Goal: Task Accomplishment & Management: Use online tool/utility

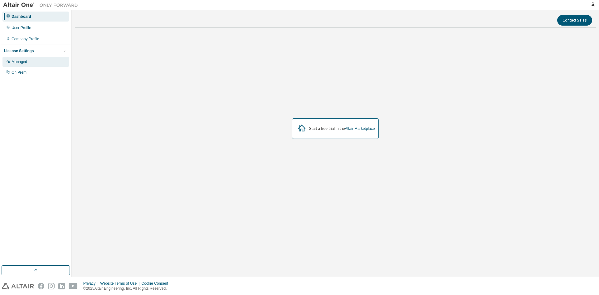
click at [34, 62] on div "Managed" at bounding box center [35, 62] width 66 height 10
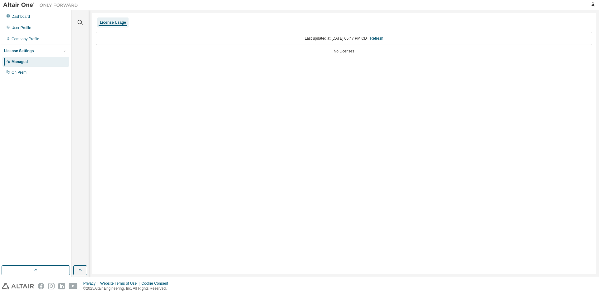
click at [101, 26] on div "License Usage" at bounding box center [112, 22] width 31 height 10
click at [35, 70] on div "On Prem" at bounding box center [35, 72] width 66 height 10
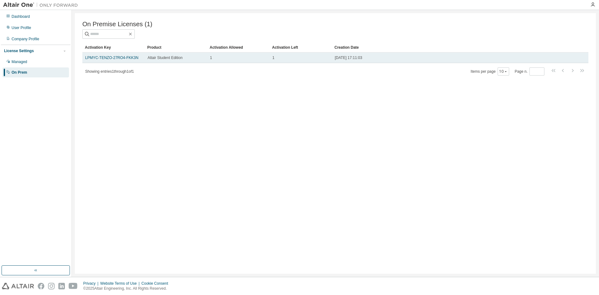
drag, startPoint x: 247, startPoint y: 62, endPoint x: 300, endPoint y: 63, distance: 52.7
click at [247, 62] on td "1" at bounding box center [238, 57] width 62 height 11
click at [319, 62] on td "1" at bounding box center [300, 57] width 62 height 11
click at [367, 56] on td "2025-08-29 17:11:03" at bounding box center [447, 57] width 231 height 11
click at [366, 56] on td "2025-08-29 17:11:03" at bounding box center [447, 57] width 231 height 11
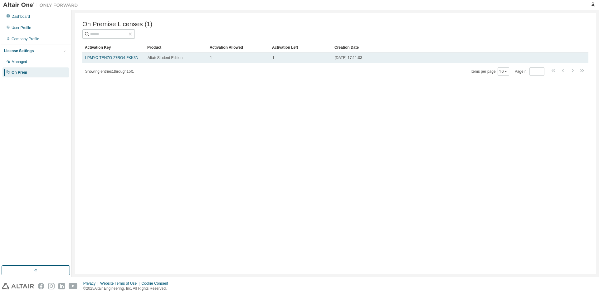
click at [176, 55] on td "Altair Student Edition" at bounding box center [176, 57] width 62 height 11
click at [166, 57] on span "Altair Student Edition" at bounding box center [165, 57] width 35 height 5
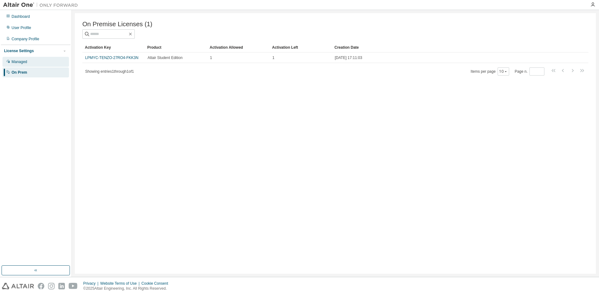
click at [44, 60] on div "Managed" at bounding box center [35, 62] width 66 height 10
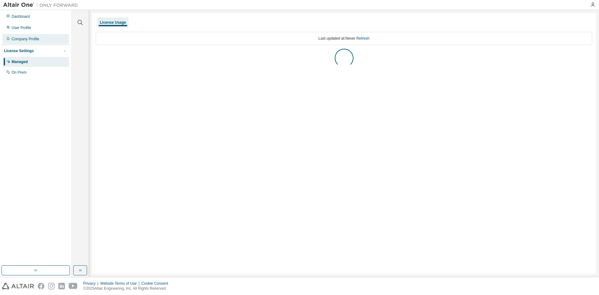
click at [39, 42] on div "Company Profile" at bounding box center [35, 39] width 66 height 10
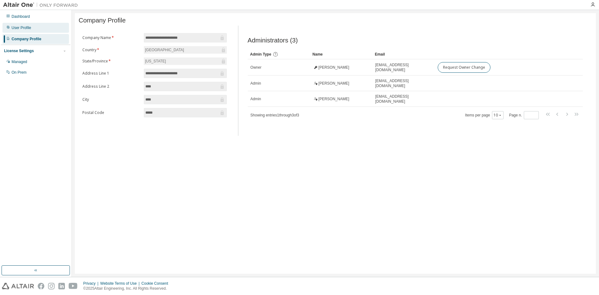
click at [39, 30] on div "User Profile" at bounding box center [35, 28] width 66 height 10
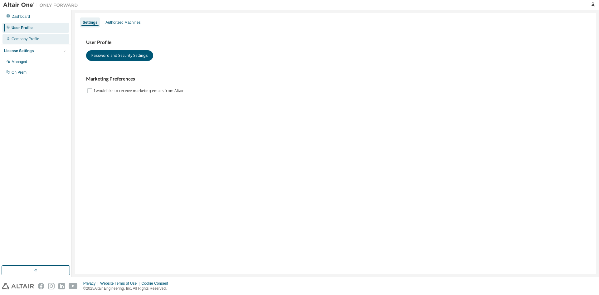
click at [39, 38] on div "Company Profile" at bounding box center [35, 39] width 66 height 10
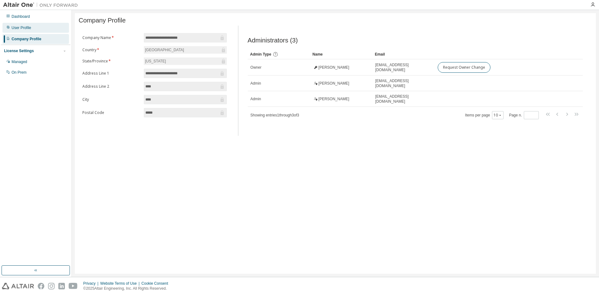
click at [36, 29] on div "User Profile" at bounding box center [35, 28] width 66 height 10
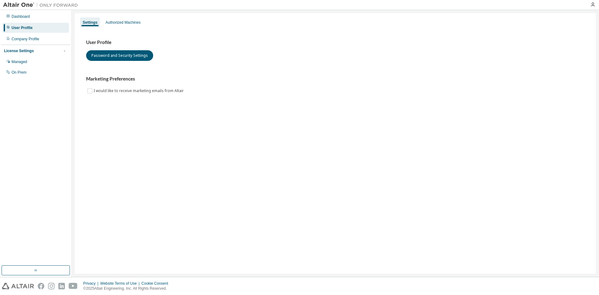
click at [39, 22] on div "Dashboard User Profile Company Profile License Settings Managed On Prem" at bounding box center [36, 44] width 70 height 67
click at [39, 18] on div "Dashboard" at bounding box center [35, 17] width 66 height 10
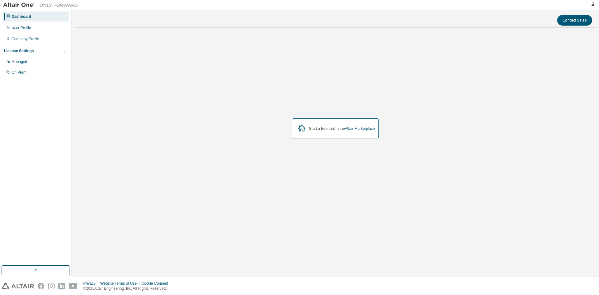
click at [42, 55] on div "License Settings Managed On Prem" at bounding box center [36, 61] width 70 height 33
click at [42, 71] on div "On Prem" at bounding box center [35, 72] width 66 height 10
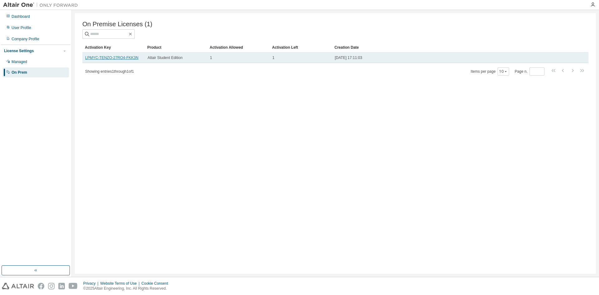
click at [99, 60] on link "LPMYC-TENZO-27RO4-FKK3N" at bounding box center [111, 58] width 53 height 4
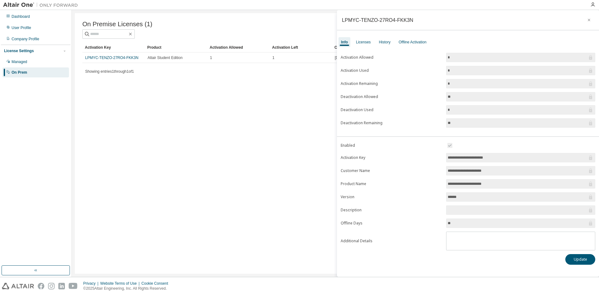
drag, startPoint x: 90, startPoint y: 57, endPoint x: 90, endPoint y: 97, distance: 40.2
click at [90, 97] on div "On Premise Licenses (1) Clear Load Save Save As Field Operator Value Select fil…" at bounding box center [335, 143] width 521 height 260
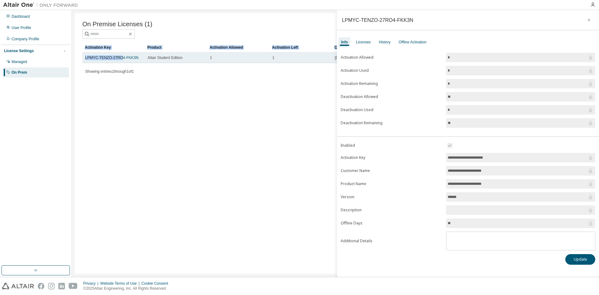
drag, startPoint x: 95, startPoint y: 61, endPoint x: 120, endPoint y: 62, distance: 24.7
click at [120, 62] on div "On Premise Licenses (1) Clear Load Save Save As Field Operator Value Select fil…" at bounding box center [335, 143] width 521 height 260
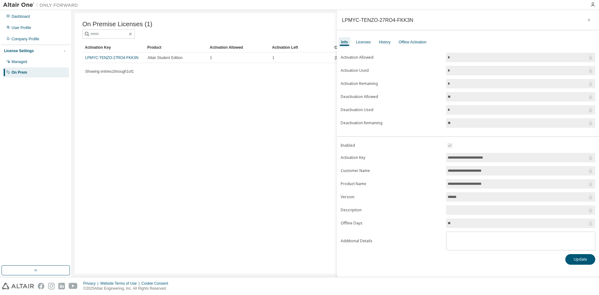
drag, startPoint x: 200, startPoint y: 109, endPoint x: 163, endPoint y: 82, distance: 45.1
click at [198, 108] on div "On Premise Licenses (1) Clear Load Save Save As Field Operator Value Select fil…" at bounding box center [335, 143] width 521 height 260
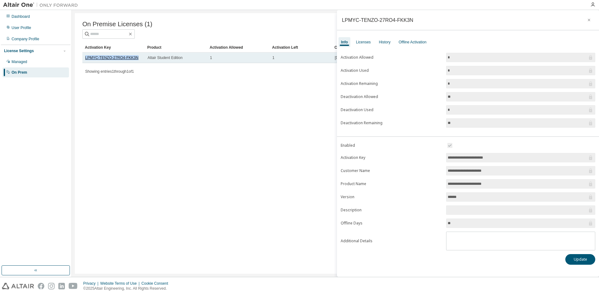
drag, startPoint x: 137, startPoint y: 59, endPoint x: 86, endPoint y: 60, distance: 50.8
click at [86, 60] on div "LPMYC-TENZO-27RO4-FKK3N" at bounding box center [113, 57] width 57 height 5
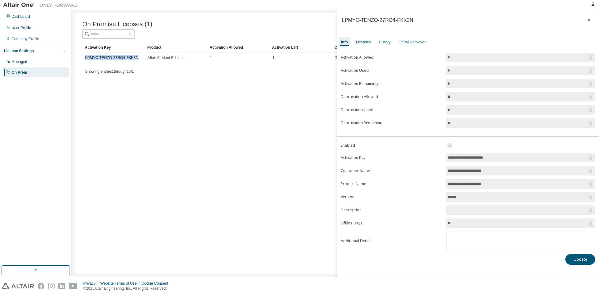
copy link "LPMYC-TENZO-27RO4-FKK3N"
click at [360, 46] on div "Licenses" at bounding box center [363, 42] width 20 height 10
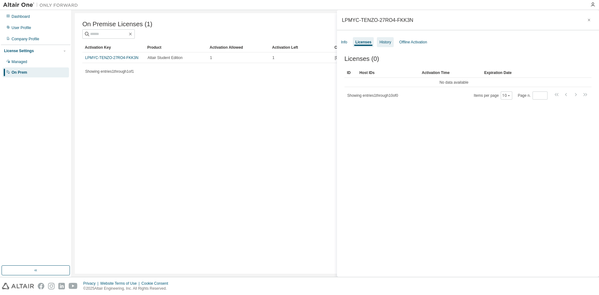
click at [386, 44] on div "History" at bounding box center [385, 42] width 12 height 5
click at [409, 43] on div "Offline Activation" at bounding box center [413, 42] width 28 height 5
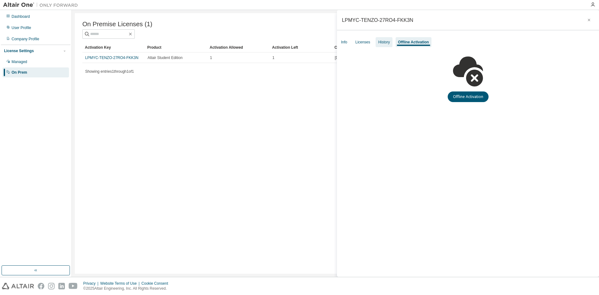
click at [385, 43] on div "History" at bounding box center [384, 42] width 12 height 5
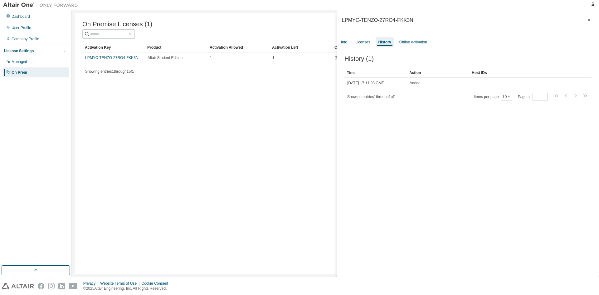
click at [352, 45] on div "Info Licenses History Offline Activation" at bounding box center [468, 41] width 262 height 11
click at [347, 43] on div "Info" at bounding box center [344, 42] width 6 height 5
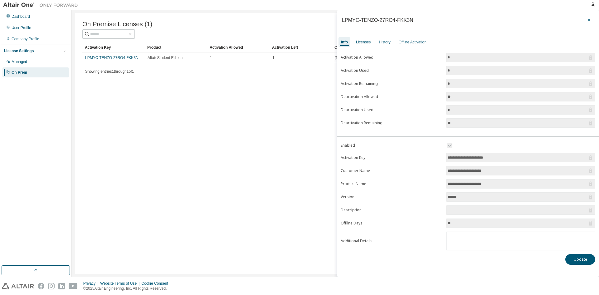
click at [585, 21] on button "button" at bounding box center [589, 20] width 10 height 10
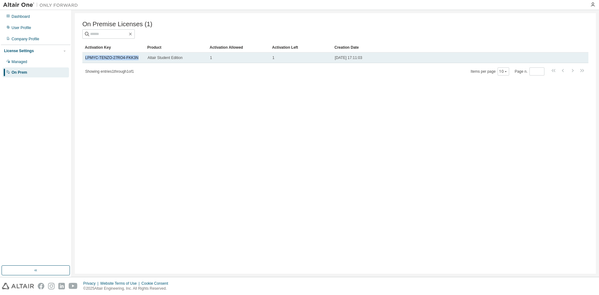
drag, startPoint x: 134, startPoint y: 58, endPoint x: 85, endPoint y: 60, distance: 49.9
click at [85, 60] on td "LPMYC-TENZO-27RO4-FKK3N" at bounding box center [113, 57] width 62 height 11
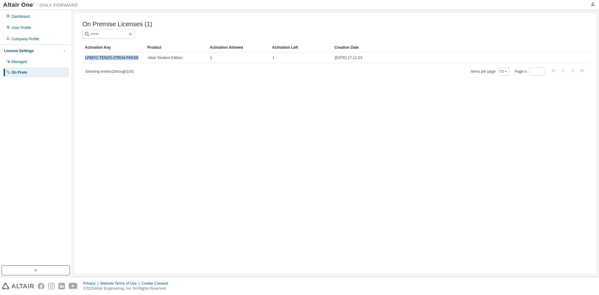
copy link "LPMYC-TENZO-27RO4-FKK3N"
click at [206, 106] on div "On Premise Licenses (1) Clear Load Save Save As Field Operator Value Select fil…" at bounding box center [335, 143] width 521 height 260
click at [43, 63] on div "Managed" at bounding box center [35, 62] width 66 height 10
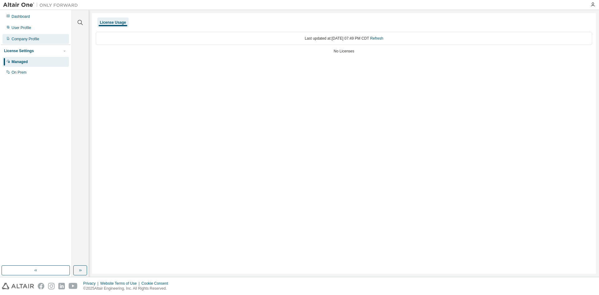
click at [38, 38] on div "Company Profile" at bounding box center [26, 38] width 28 height 5
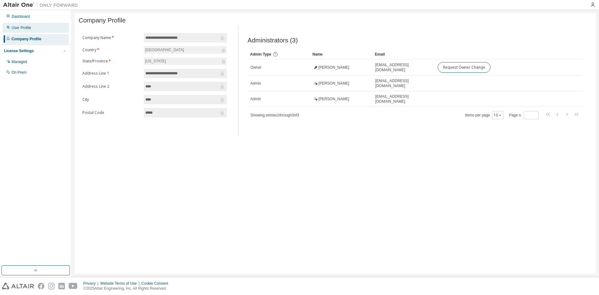
click at [35, 29] on div "User Profile" at bounding box center [35, 28] width 66 height 10
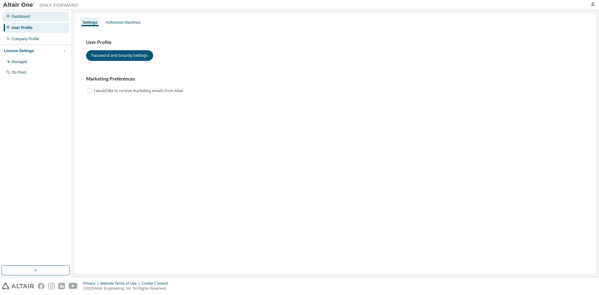
click at [30, 19] on div "Dashboard" at bounding box center [35, 17] width 66 height 10
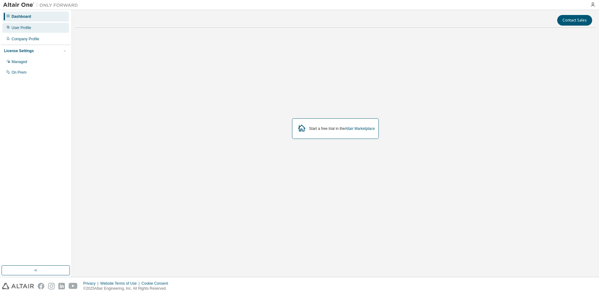
click at [32, 28] on div "User Profile" at bounding box center [35, 28] width 66 height 10
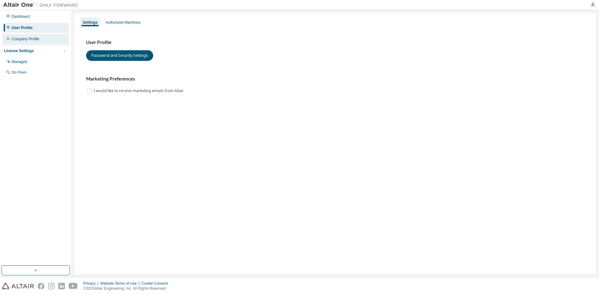
click at [31, 38] on div "Company Profile" at bounding box center [26, 38] width 28 height 5
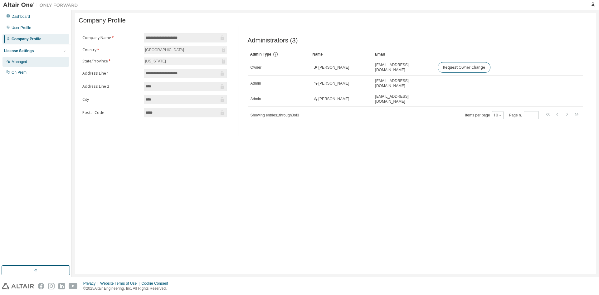
click at [36, 65] on div "Managed" at bounding box center [35, 62] width 66 height 10
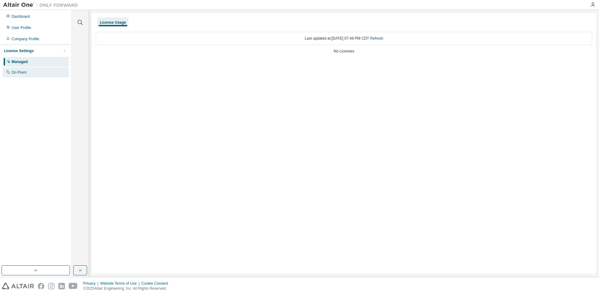
click at [34, 71] on div "On Prem" at bounding box center [35, 72] width 66 height 10
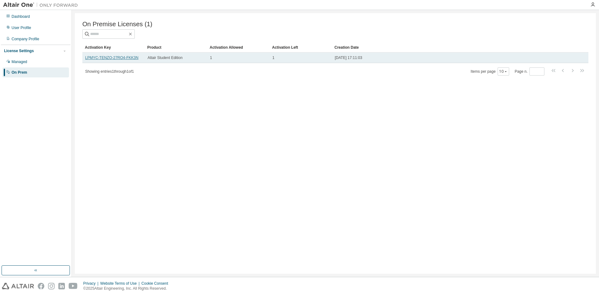
click at [109, 58] on link "LPMYC-TENZO-27RO4-FKK3N" at bounding box center [111, 58] width 53 height 4
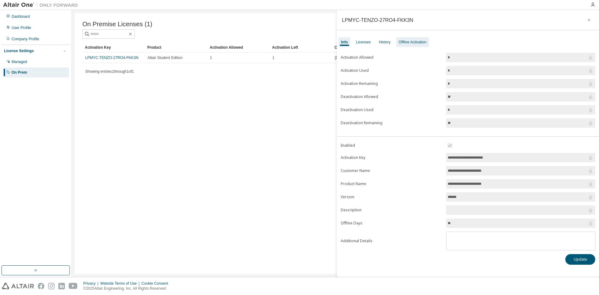
click at [403, 40] on div "Offline Activation" at bounding box center [413, 42] width 28 height 5
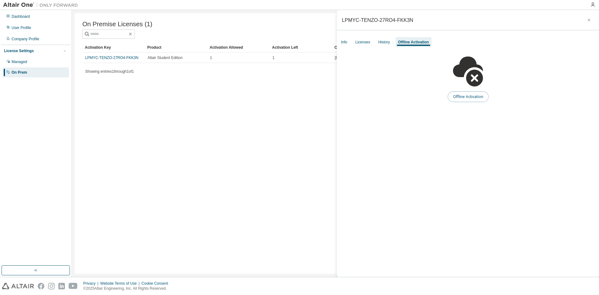
click at [464, 93] on button "Offline Activation" at bounding box center [467, 96] width 41 height 11
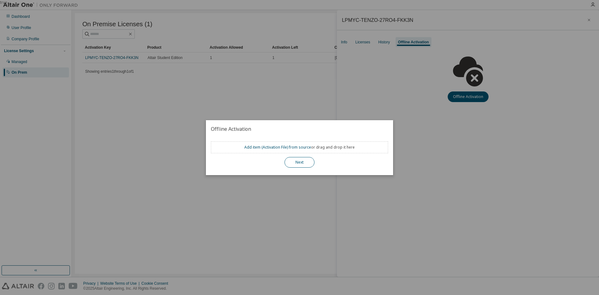
click at [301, 161] on button "Next" at bounding box center [299, 162] width 30 height 11
click at [278, 149] on link "Add item ( Activation File ) from source" at bounding box center [277, 146] width 67 height 5
click at [298, 157] on div "Add item ( Activation File ) from source or drag and drop it here Next" at bounding box center [299, 154] width 177 height 26
click at [300, 163] on button "Next" at bounding box center [299, 162] width 30 height 11
drag, startPoint x: 441, startPoint y: 127, endPoint x: 441, endPoint y: 123, distance: 3.8
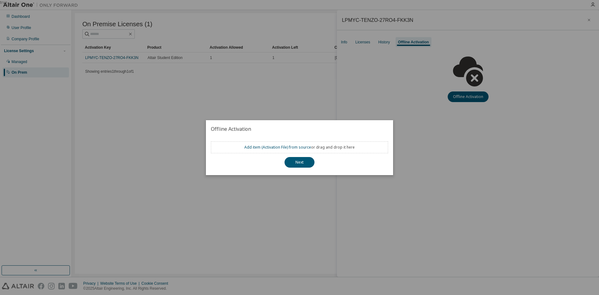
click at [443, 127] on div "true" at bounding box center [299, 147] width 599 height 295
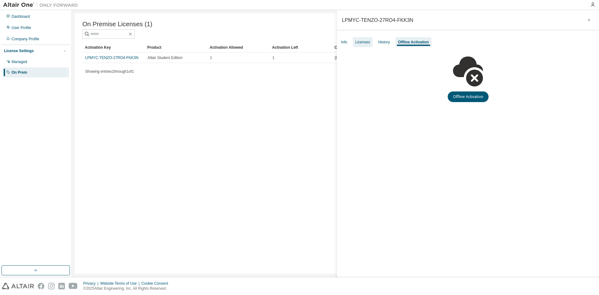
click at [360, 41] on div "Licenses" at bounding box center [362, 42] width 15 height 5
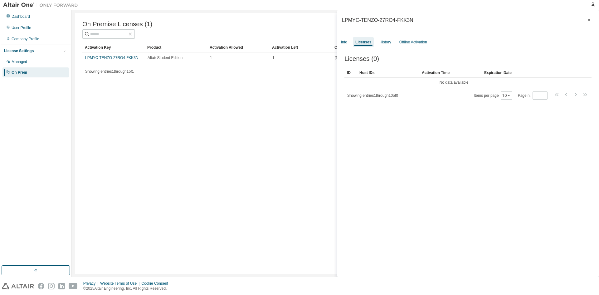
drag, startPoint x: 353, startPoint y: 43, endPoint x: 350, endPoint y: 44, distance: 3.4
click at [352, 43] on div "Info Licenses History Offline Activation" at bounding box center [468, 41] width 262 height 11
click at [347, 43] on div "Info" at bounding box center [343, 42] width 11 height 10
